Goal: Information Seeking & Learning: Get advice/opinions

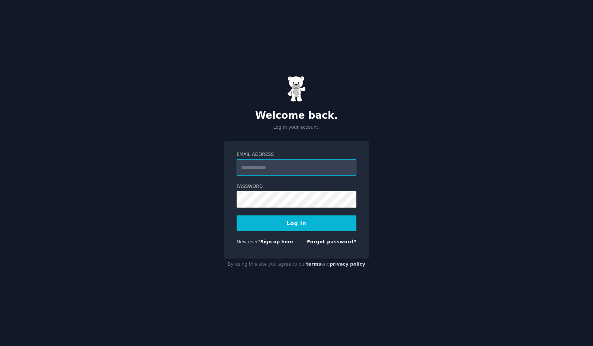
type input "**********"
click at [296, 223] on button "Log In" at bounding box center [297, 223] width 120 height 16
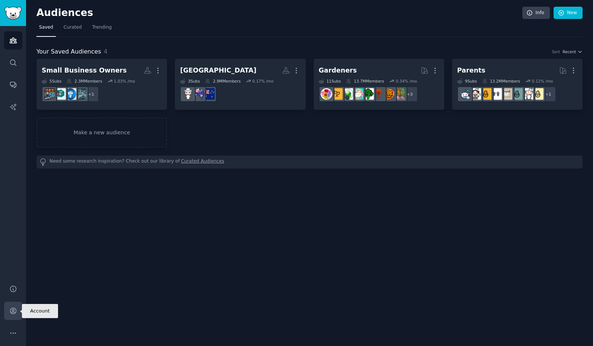
click at [13, 306] on link "Account" at bounding box center [13, 311] width 18 height 18
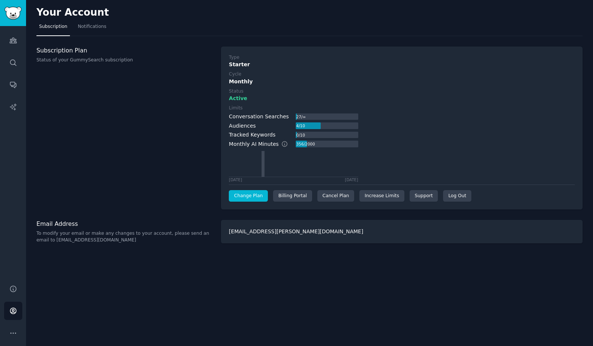
click at [247, 195] on link "Change Plan" at bounding box center [248, 196] width 39 height 12
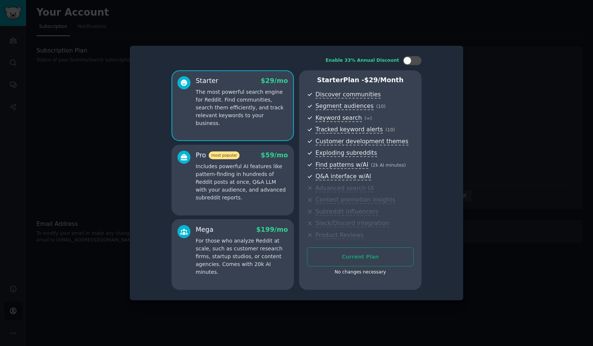
click at [456, 30] on div at bounding box center [296, 173] width 593 height 346
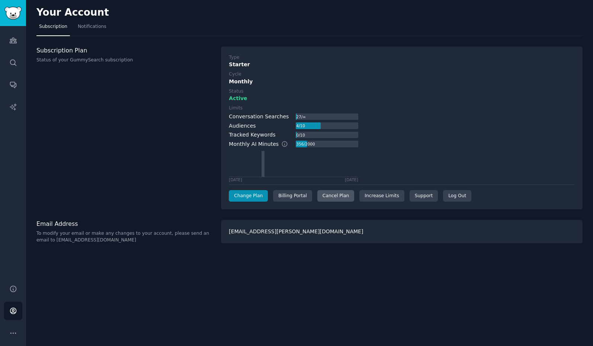
click at [325, 194] on div "Cancel Plan" at bounding box center [335, 196] width 37 height 12
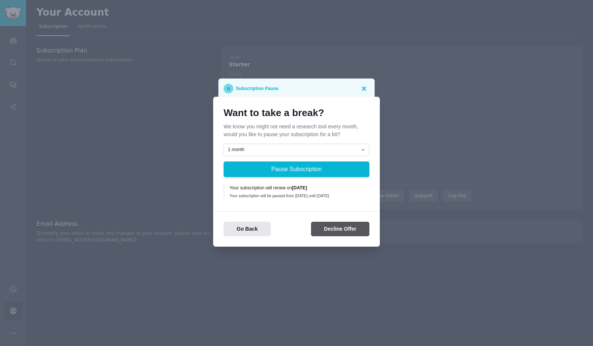
click at [337, 226] on button "Decline Offer" at bounding box center [340, 229] width 58 height 15
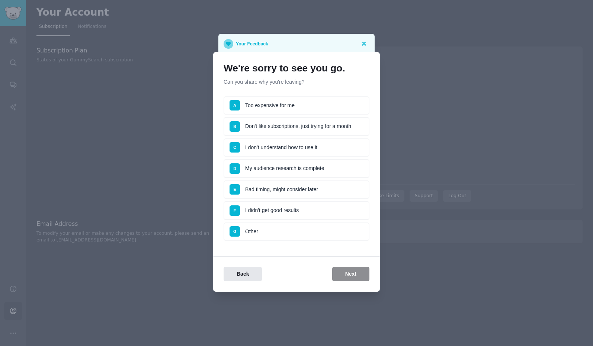
click at [278, 108] on li "A Too expensive for me" at bounding box center [296, 105] width 146 height 19
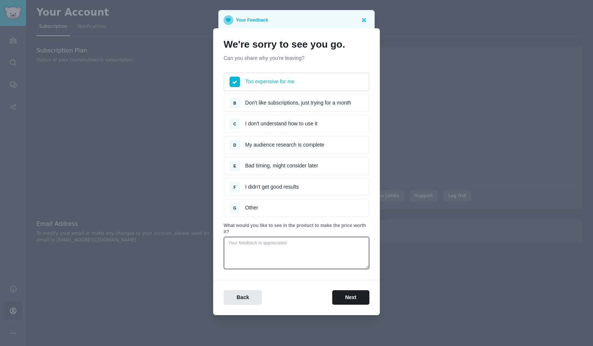
click at [311, 104] on li "B Don't like subscriptions, just trying for a month" at bounding box center [296, 103] width 146 height 19
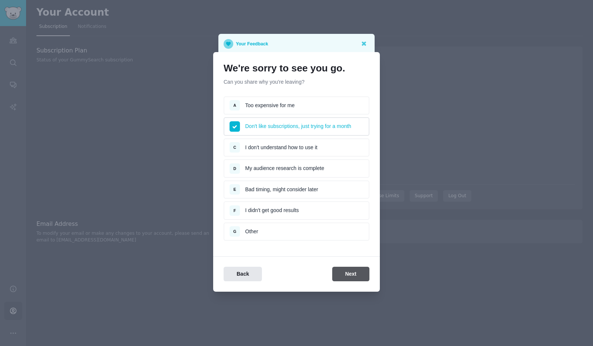
click at [347, 270] on button "Next" at bounding box center [350, 274] width 37 height 15
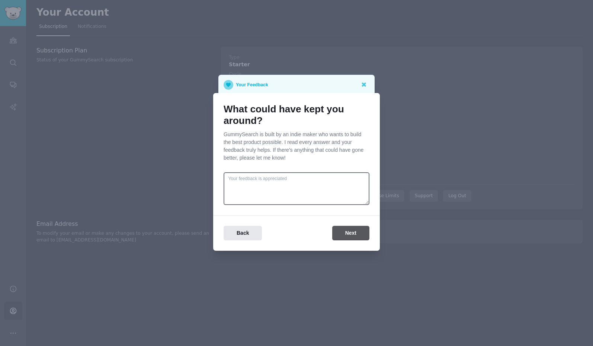
click at [354, 235] on button "Next" at bounding box center [350, 233] width 37 height 15
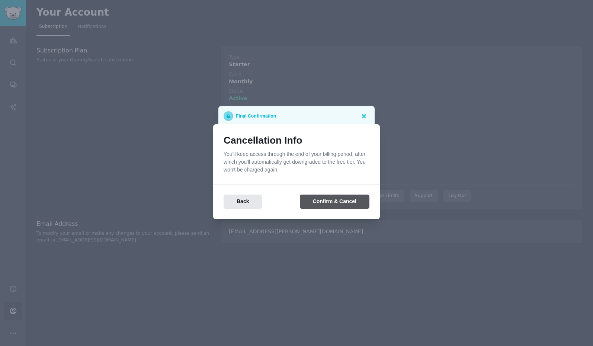
click at [339, 202] on button "Confirm & Cancel" at bounding box center [335, 201] width 70 height 15
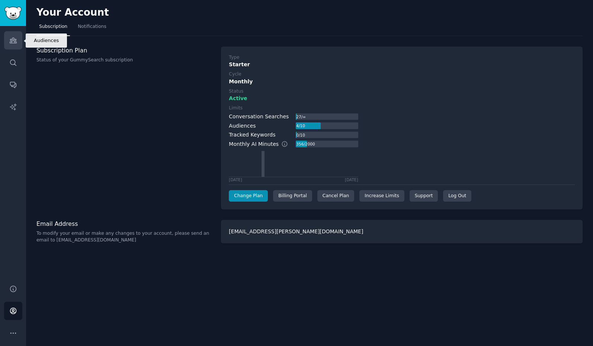
click at [18, 39] on link "Audiences" at bounding box center [13, 40] width 18 height 18
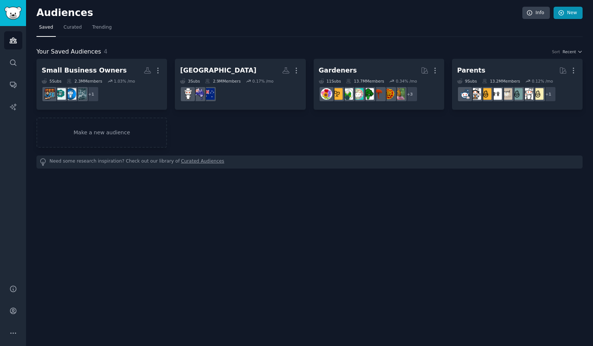
click at [575, 14] on link "New" at bounding box center [567, 13] width 29 height 13
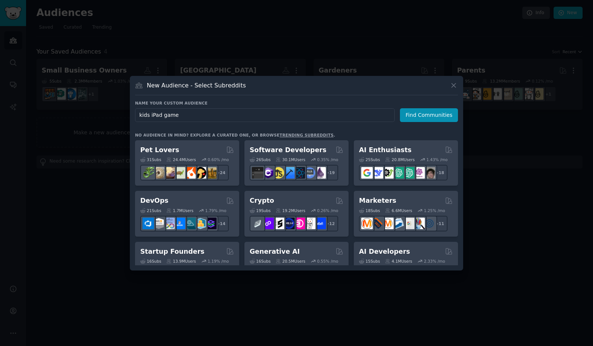
type input "kids iPad games"
click at [430, 115] on button "Find Communities" at bounding box center [429, 115] width 58 height 14
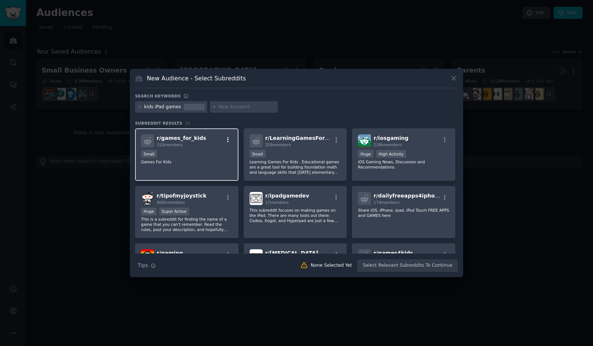
click at [228, 139] on icon "button" at bounding box center [228, 139] width 7 height 7
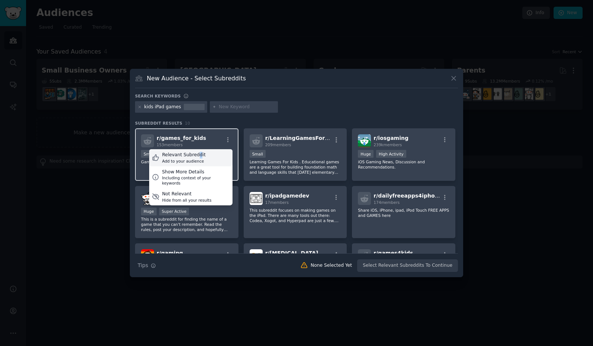
click at [197, 156] on div "Relevant Subreddit" at bounding box center [184, 155] width 44 height 7
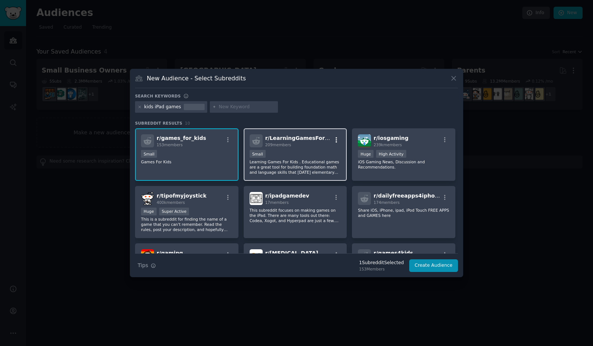
click at [335, 139] on icon "button" at bounding box center [336, 139] width 7 height 7
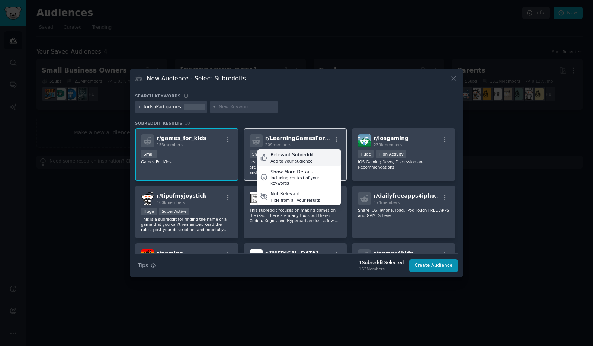
click at [284, 158] on div "Add to your audience" at bounding box center [292, 160] width 44 height 5
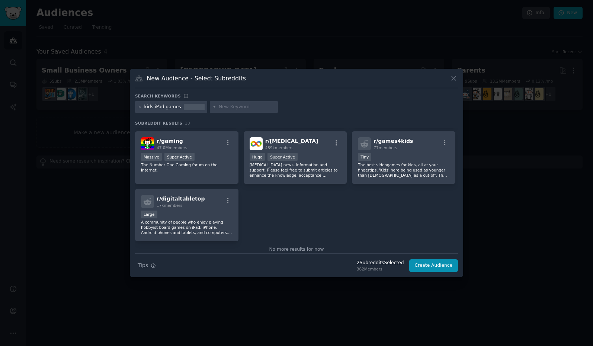
scroll to position [114, 0]
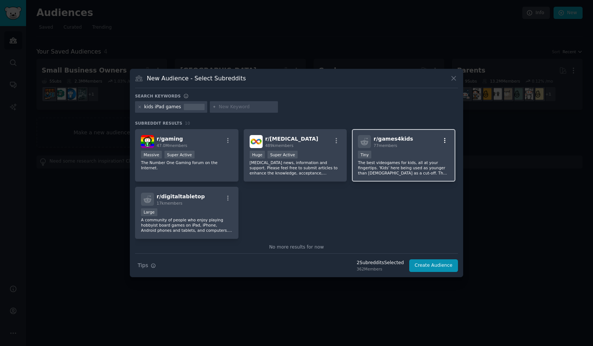
click at [442, 140] on icon "button" at bounding box center [444, 140] width 7 height 7
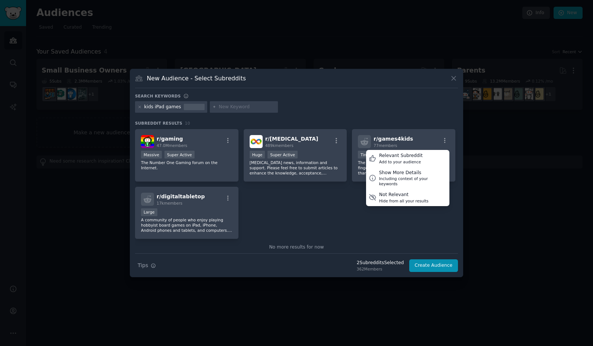
click at [292, 199] on div "r/ games_for_kids 153 members Small Games For Kids r/ LearningGamesForKids 209 …" at bounding box center [296, 126] width 323 height 225
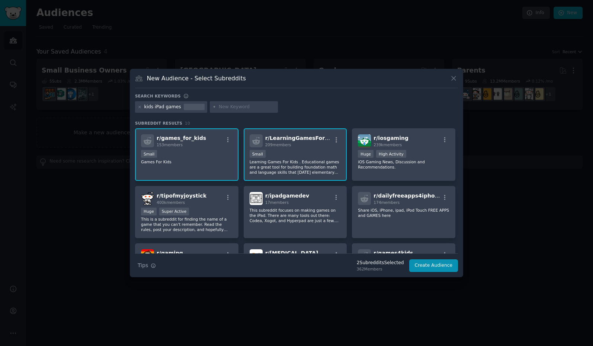
scroll to position [0, 0]
click at [166, 105] on div "kids iPad games" at bounding box center [162, 107] width 37 height 7
click at [158, 107] on div "kids iPad games" at bounding box center [162, 107] width 37 height 7
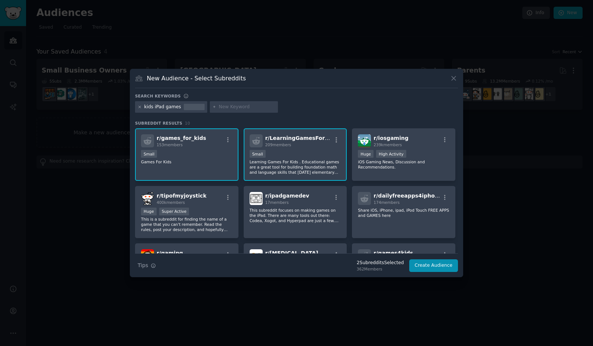
click at [139, 106] on icon at bounding box center [140, 107] width 4 height 4
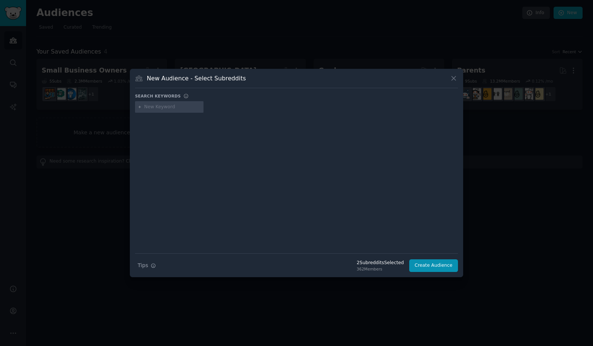
click at [149, 107] on input "text" at bounding box center [172, 107] width 57 height 7
type input "kids mobile game"
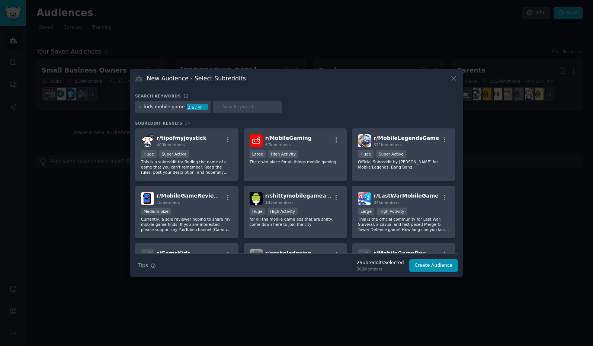
click at [150, 107] on div "kids mobile game" at bounding box center [164, 107] width 41 height 7
click at [165, 107] on div "kids mobile game" at bounding box center [164, 107] width 41 height 7
click at [139, 109] on icon at bounding box center [140, 107] width 4 height 4
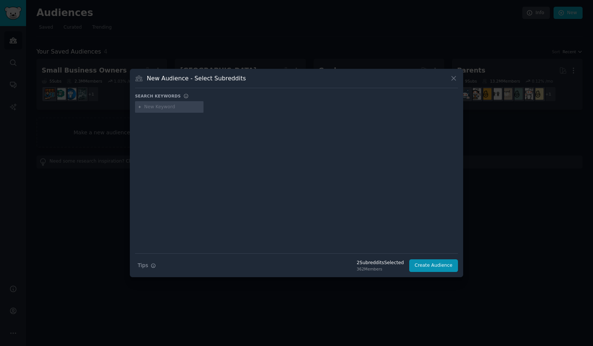
click at [152, 106] on input "text" at bounding box center [172, 107] width 57 height 7
type input "kids games"
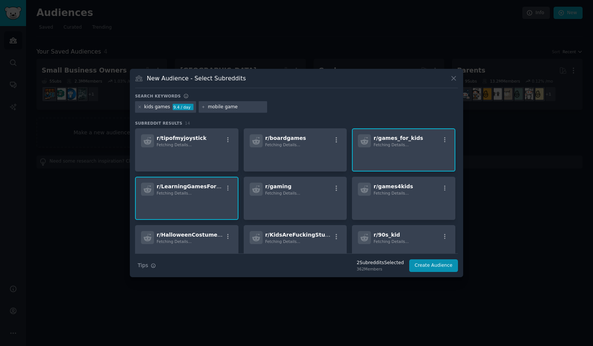
type input "mobile games"
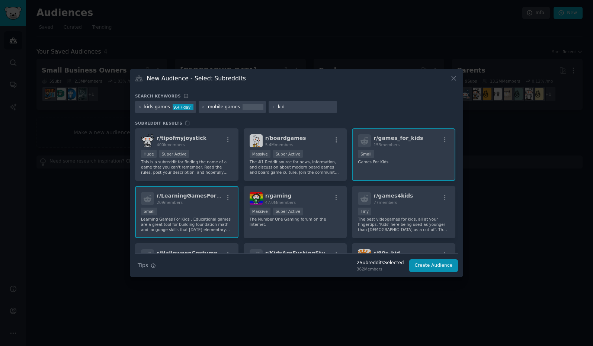
type input "kids"
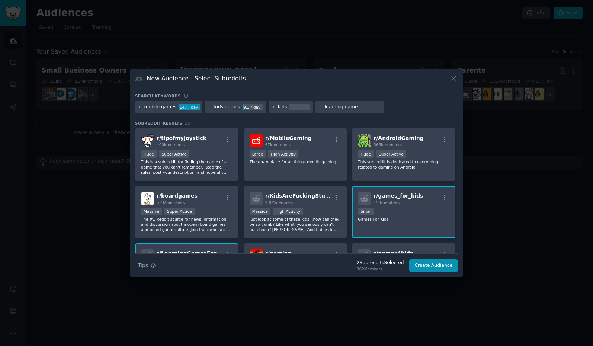
type input "learning games"
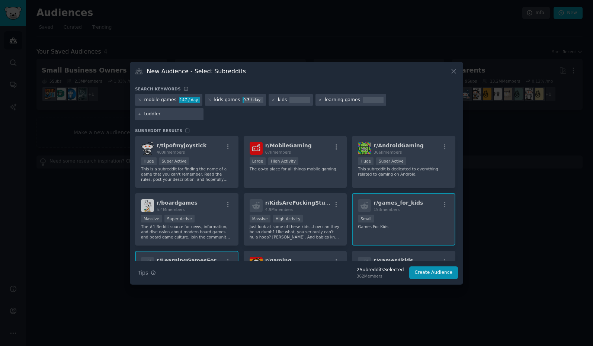
type input "toddlers"
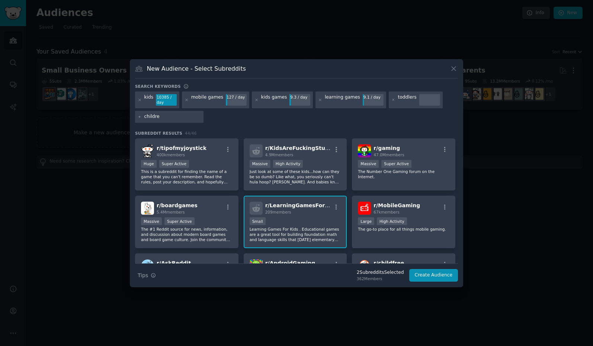
type input "children"
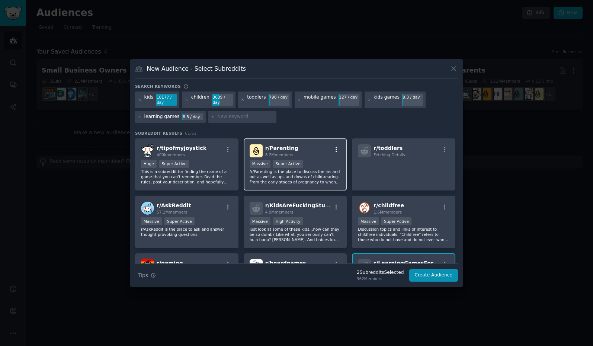
click at [335, 148] on icon "button" at bounding box center [335, 149] width 1 height 5
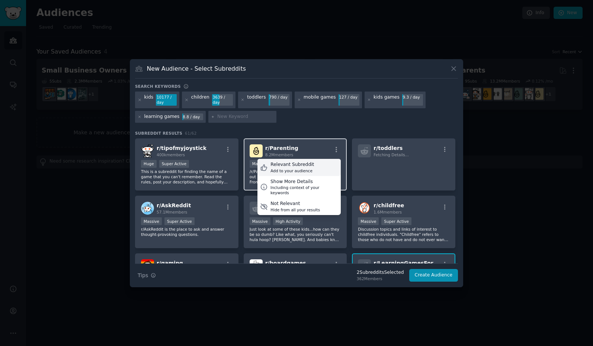
click at [306, 167] on div "Relevant Subreddit" at bounding box center [292, 164] width 44 height 7
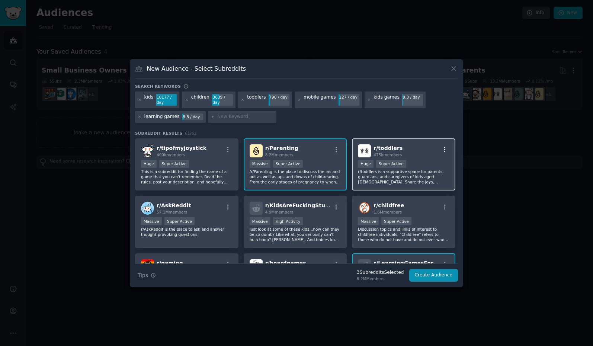
click at [443, 151] on icon "button" at bounding box center [444, 149] width 7 height 7
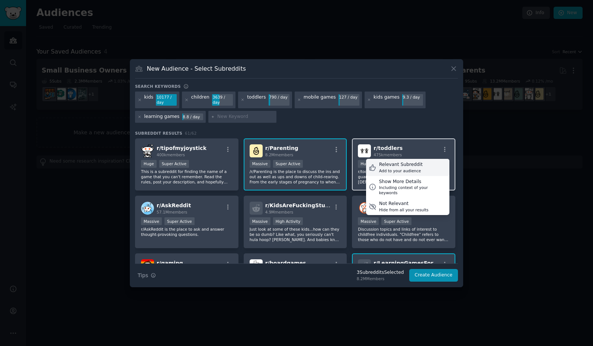
click at [405, 167] on div "Relevant Subreddit" at bounding box center [401, 164] width 44 height 7
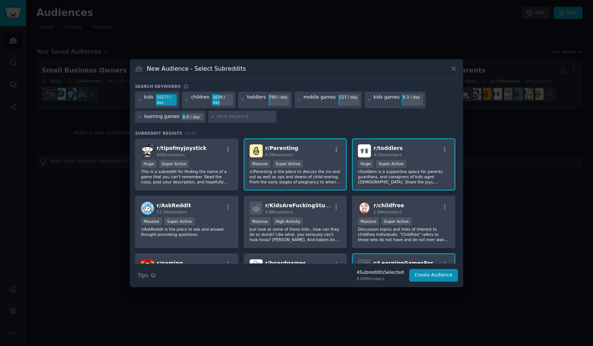
click at [222, 117] on input "text" at bounding box center [245, 116] width 57 height 7
type input "kid"
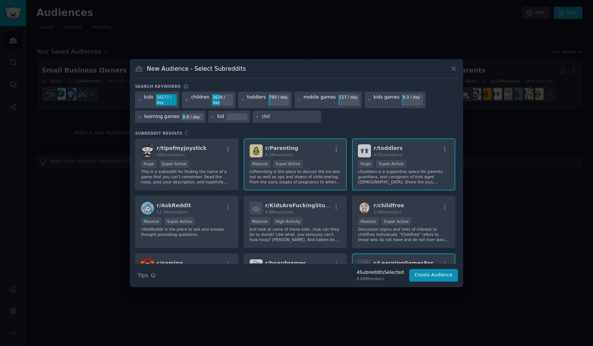
type input "child"
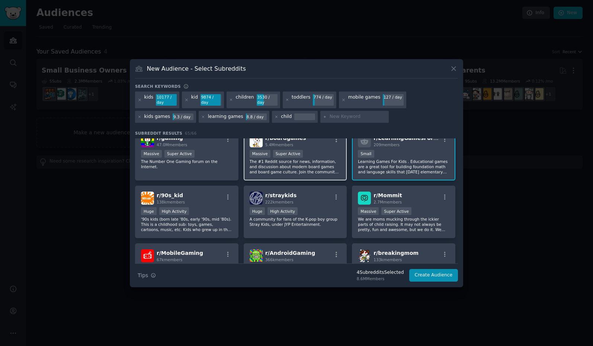
scroll to position [129, 0]
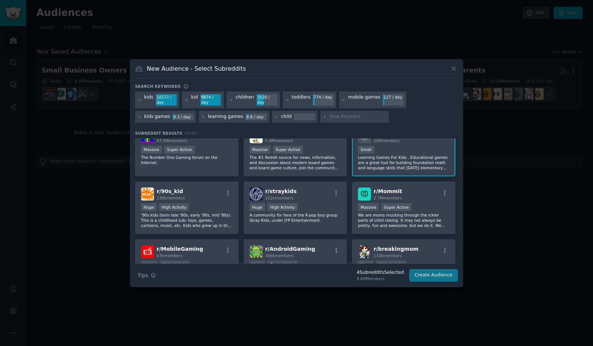
click at [426, 275] on button "Create Audience" at bounding box center [433, 275] width 49 height 13
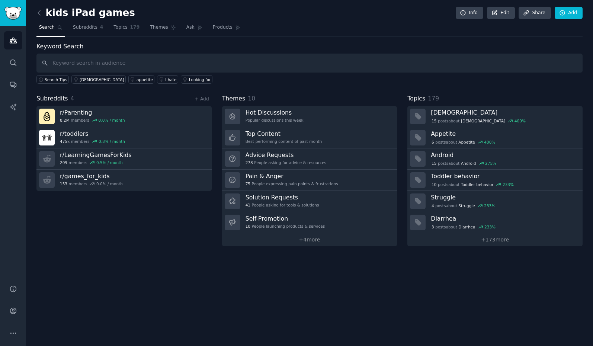
click at [164, 59] on input "text" at bounding box center [309, 63] width 546 height 19
type input "a"
type input "iPad game"
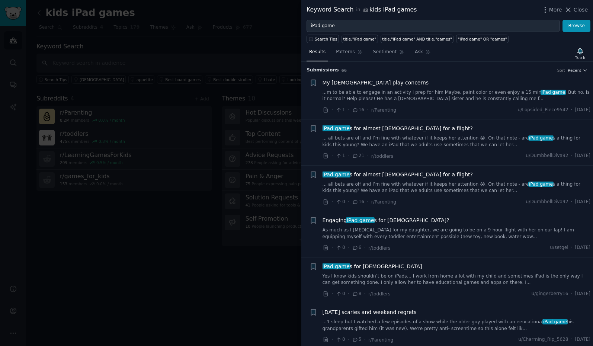
click at [449, 141] on link "... all bets are off and I’m fine with whatever if it keeps her attention 😭. On…" at bounding box center [456, 141] width 268 height 13
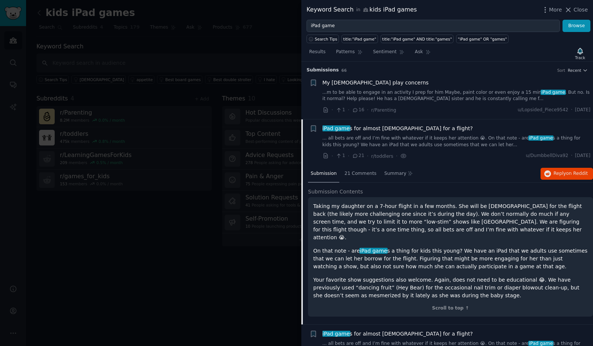
scroll to position [57, 0]
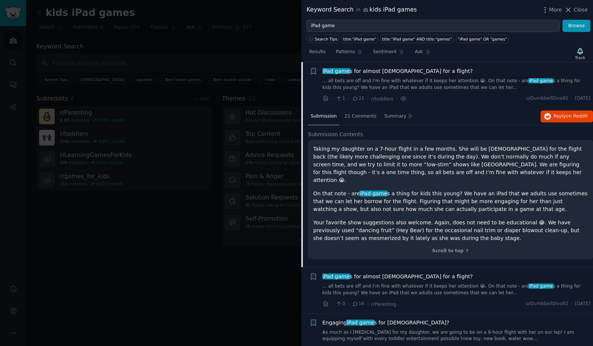
click at [442, 135] on h2 "Submission Contents" at bounding box center [450, 135] width 285 height 8
click at [418, 51] on span "Ask" at bounding box center [419, 52] width 8 height 7
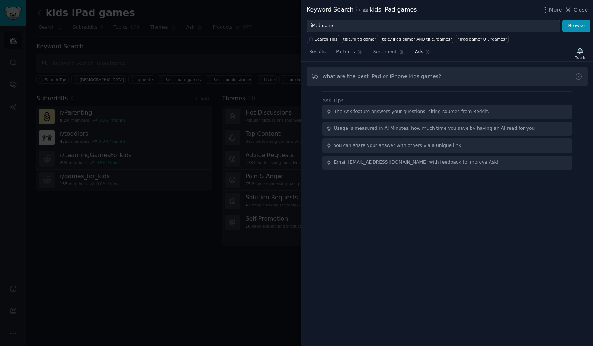
type input "what are the best iPad or iPhone kids games?"
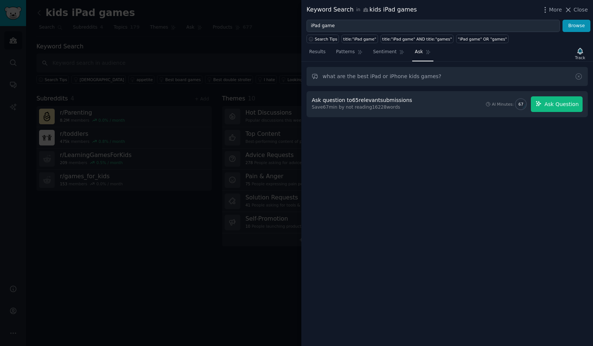
click at [555, 103] on span "Ask Question" at bounding box center [561, 104] width 34 height 8
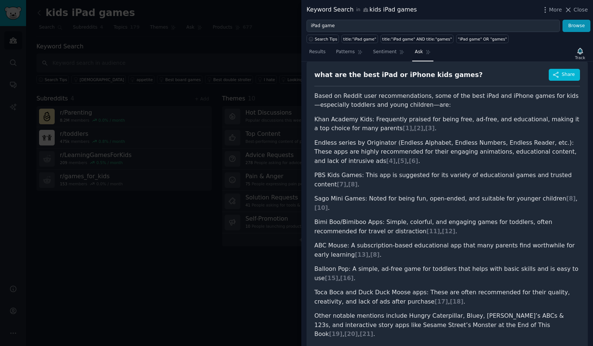
scroll to position [67, 0]
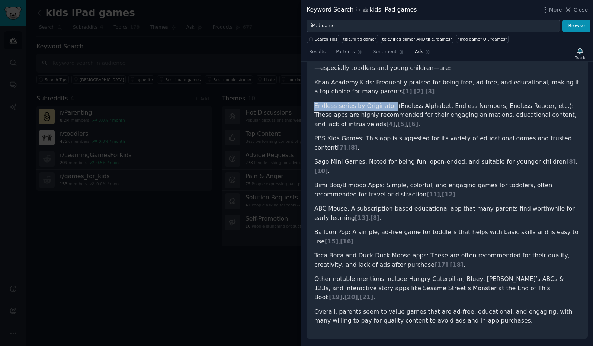
drag, startPoint x: 315, startPoint y: 105, endPoint x: 390, endPoint y: 104, distance: 74.8
click at [390, 104] on li "Endless series by Originator (Endless Alphabet, Endless Numbers, Endless Reader…" at bounding box center [447, 116] width 266 height 28
copy li "Endless series by Originator"
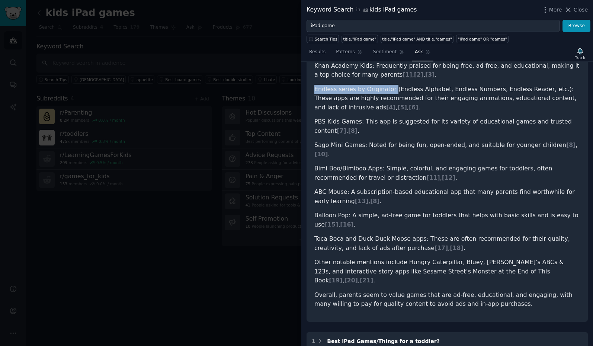
scroll to position [84, 0]
drag, startPoint x: 313, startPoint y: 142, endPoint x: 360, endPoint y: 144, distance: 46.9
click at [360, 144] on div "what are the best iPad or iPhone kids games? Share Based on Reddit user recomme…" at bounding box center [446, 164] width 281 height 314
copy li "Sago Mini Games"
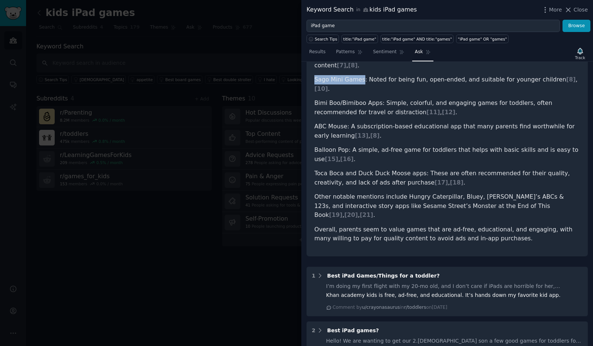
scroll to position [164, 0]
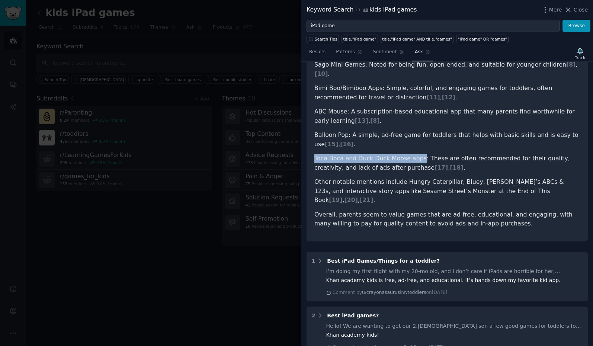
drag, startPoint x: 314, startPoint y: 145, endPoint x: 417, endPoint y: 147, distance: 102.6
click at [417, 147] on div "what are the best iPad or iPhone kids games? Share Based on Reddit user recomme…" at bounding box center [446, 84] width 281 height 314
copy li "Toca Boca and Duck Duck Moose apps"
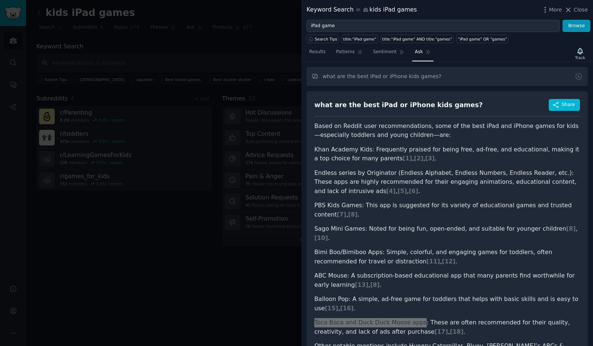
scroll to position [0, 0]
